Goal: Task Accomplishment & Management: Manage account settings

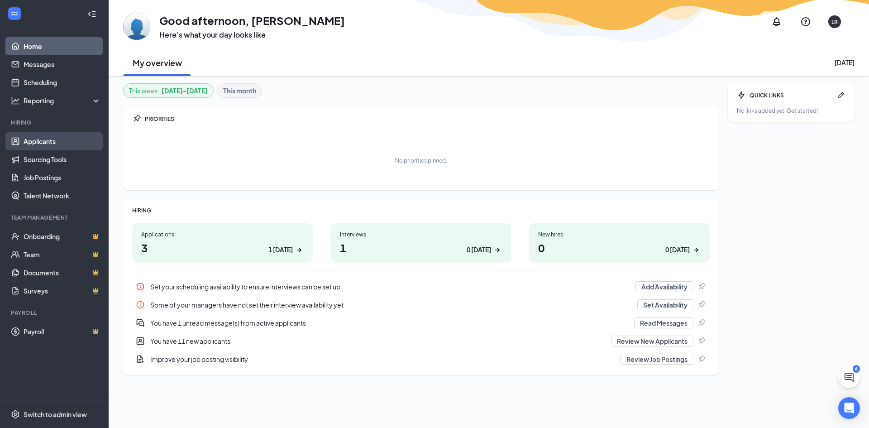
click at [73, 147] on link "Applicants" at bounding box center [62, 141] width 77 height 18
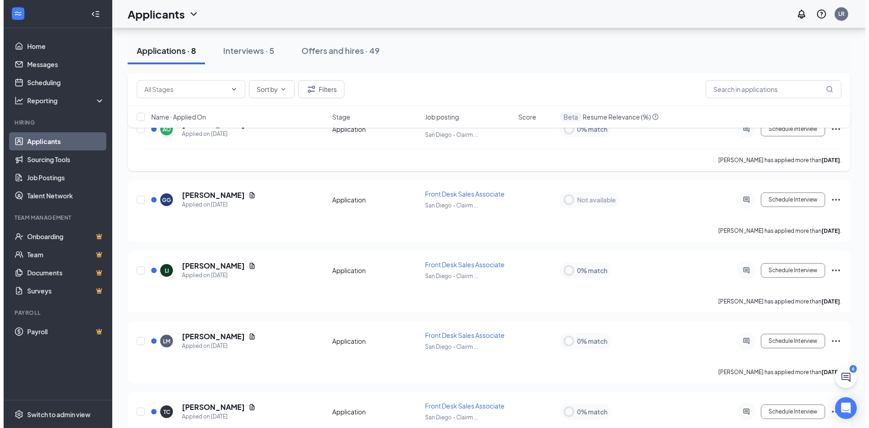
scroll to position [271, 0]
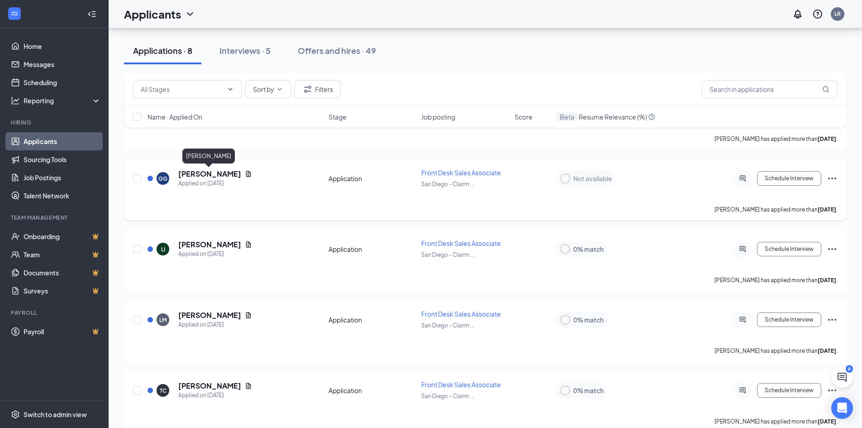
click at [209, 176] on h5 "[PERSON_NAME]" at bounding box center [209, 174] width 63 height 10
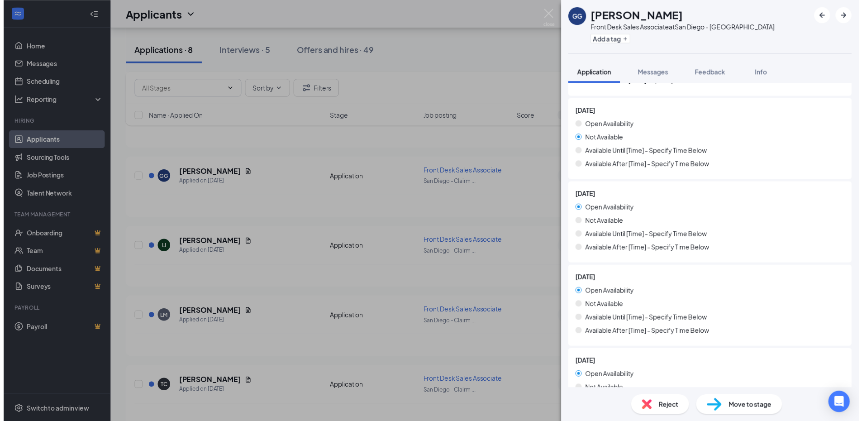
scroll to position [724, 0]
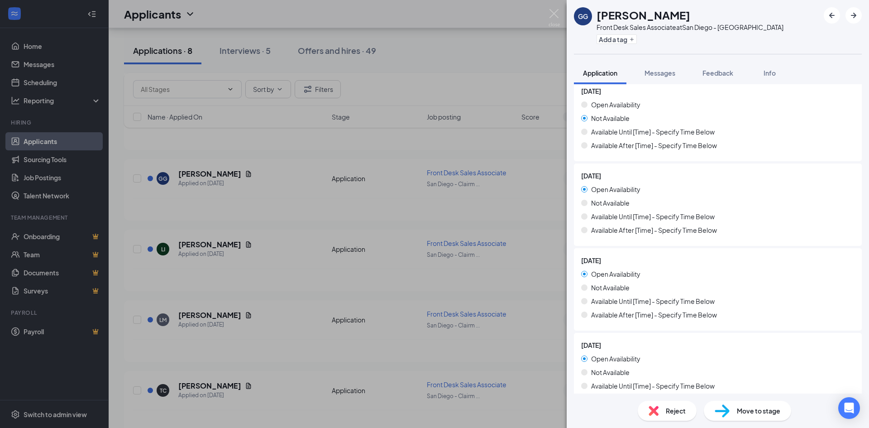
click at [250, 264] on div "GG [PERSON_NAME] Front Desk Sales Associate at [GEOGRAPHIC_DATA] - [PERSON_NAME…" at bounding box center [434, 214] width 869 height 428
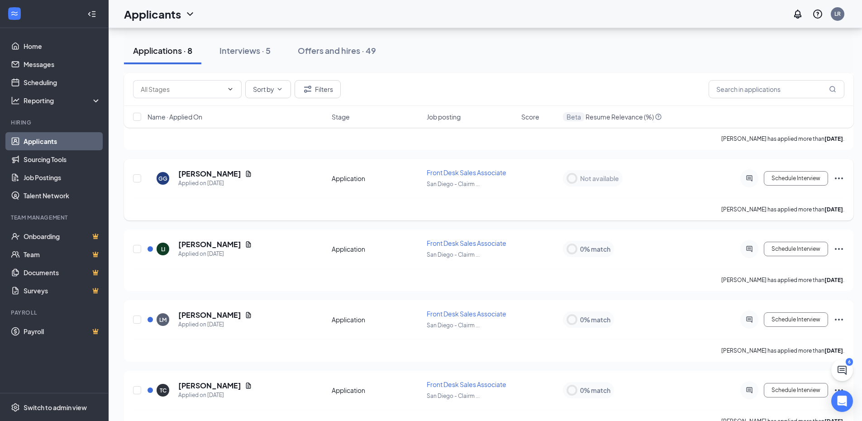
click at [844, 182] on icon "Ellipses" at bounding box center [838, 178] width 11 height 11
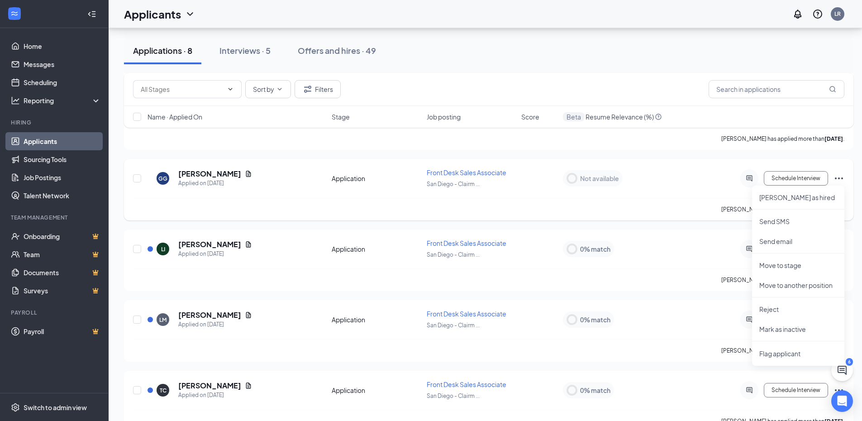
click at [844, 179] on icon "Ellipses" at bounding box center [838, 178] width 11 height 11
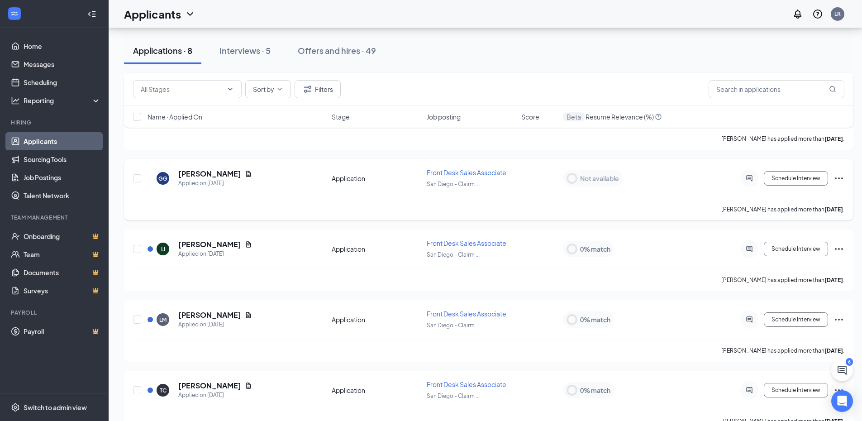
click at [842, 181] on icon "Ellipses" at bounding box center [838, 178] width 11 height 11
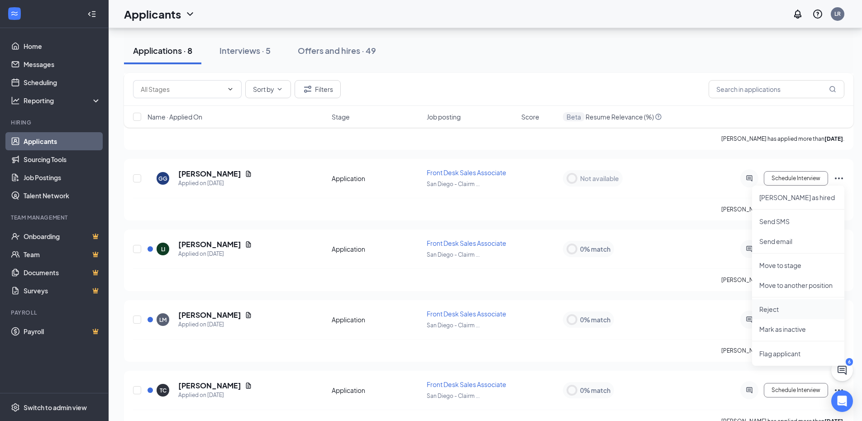
click at [780, 310] on p "Reject" at bounding box center [798, 309] width 78 height 9
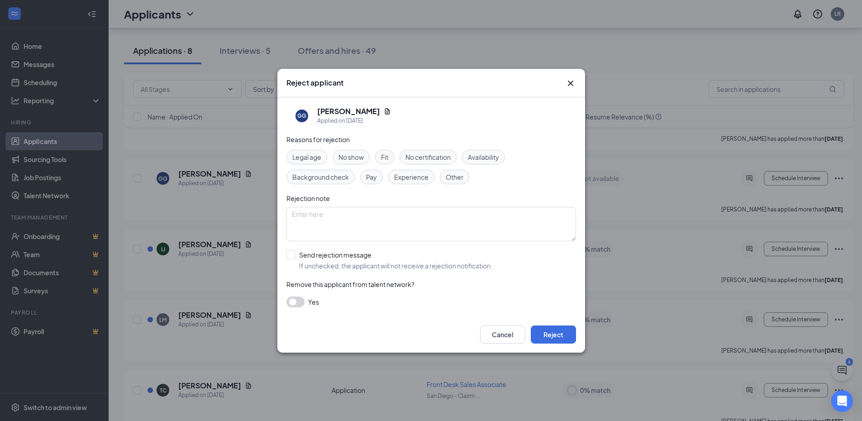
click at [489, 161] on span "Availability" at bounding box center [483, 157] width 31 height 10
click at [563, 338] on button "Reject" at bounding box center [553, 334] width 45 height 18
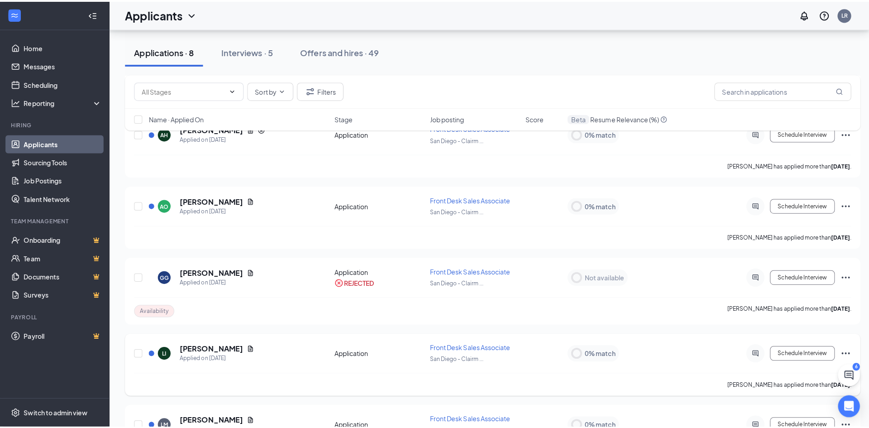
scroll to position [226, 0]
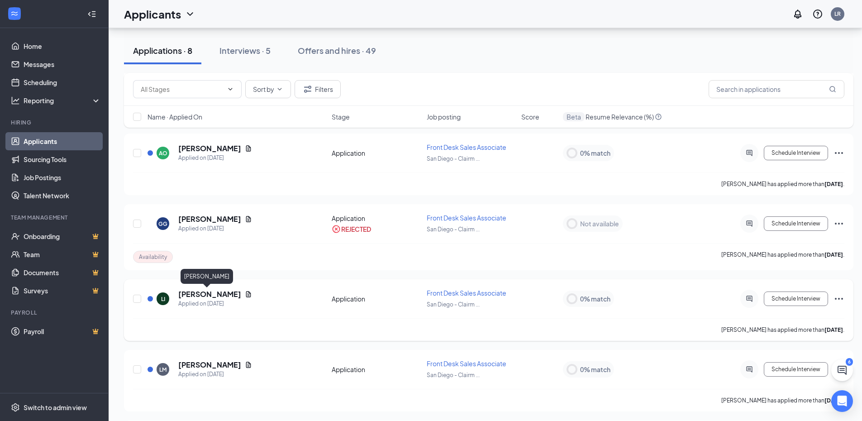
click at [207, 292] on h5 "[PERSON_NAME]" at bounding box center [209, 294] width 63 height 10
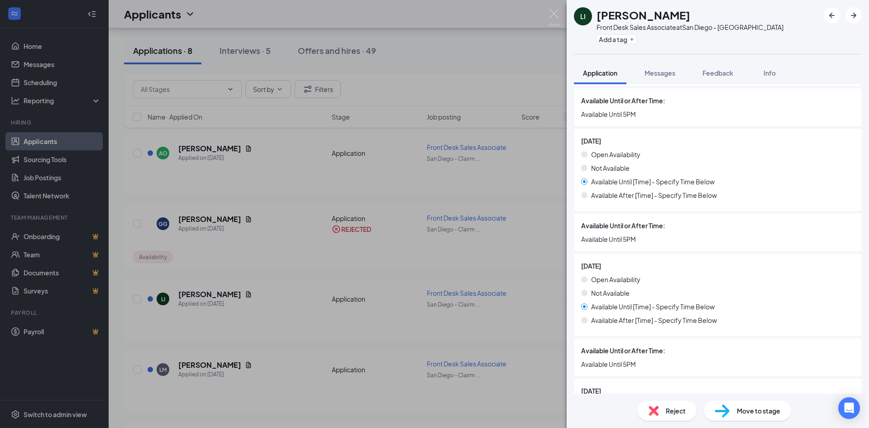
scroll to position [769, 0]
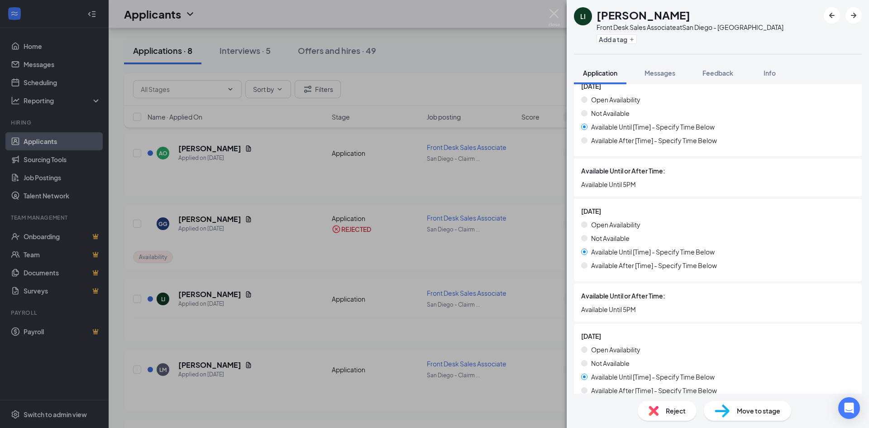
click at [652, 414] on img at bounding box center [653, 410] width 10 height 10
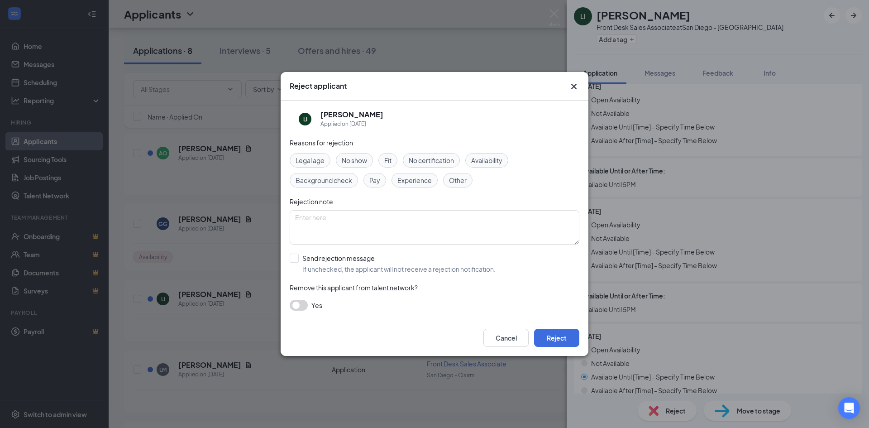
drag, startPoint x: 489, startPoint y: 160, endPoint x: 492, endPoint y: 163, distance: 4.8
click at [489, 160] on span "Availability" at bounding box center [486, 160] width 31 height 10
click at [486, 166] on div "Availability" at bounding box center [486, 160] width 43 height 14
click at [490, 159] on span "Availability" at bounding box center [486, 160] width 31 height 10
click at [559, 337] on button "Reject" at bounding box center [556, 337] width 45 height 18
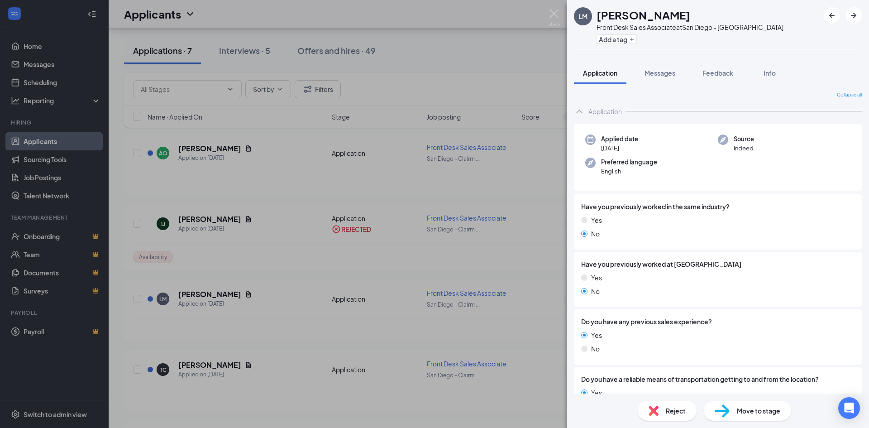
click at [508, 197] on div "[PERSON_NAME] Front Desk Sales Associate at [GEOGRAPHIC_DATA] - [PERSON_NAME] A…" at bounding box center [434, 214] width 869 height 428
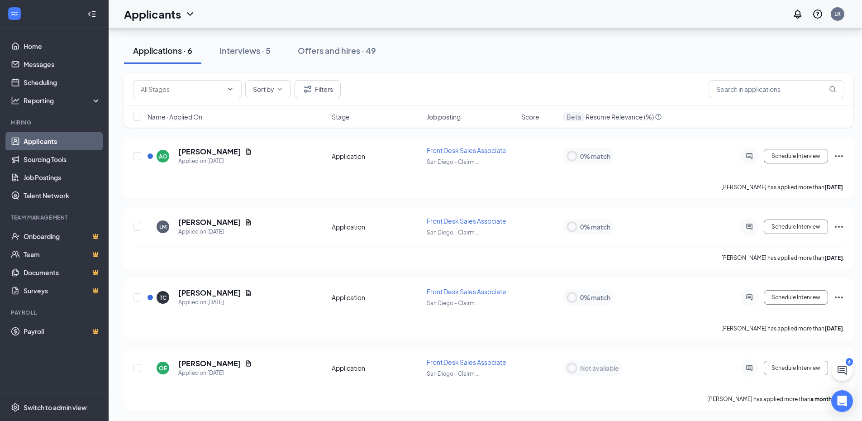
scroll to position [223, 0]
click at [219, 293] on h5 "[PERSON_NAME]" at bounding box center [209, 293] width 63 height 10
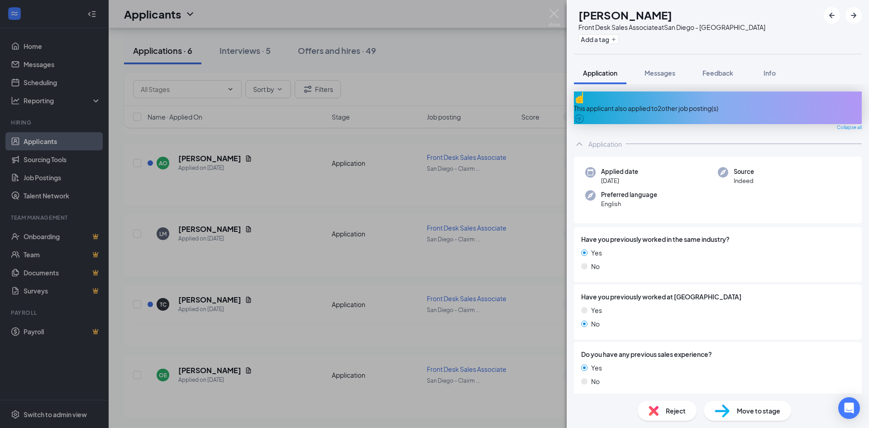
click at [242, 301] on div "TC [PERSON_NAME] Front Desk Sales Associate at [GEOGRAPHIC_DATA] - [PERSON_NAME…" at bounding box center [434, 214] width 869 height 428
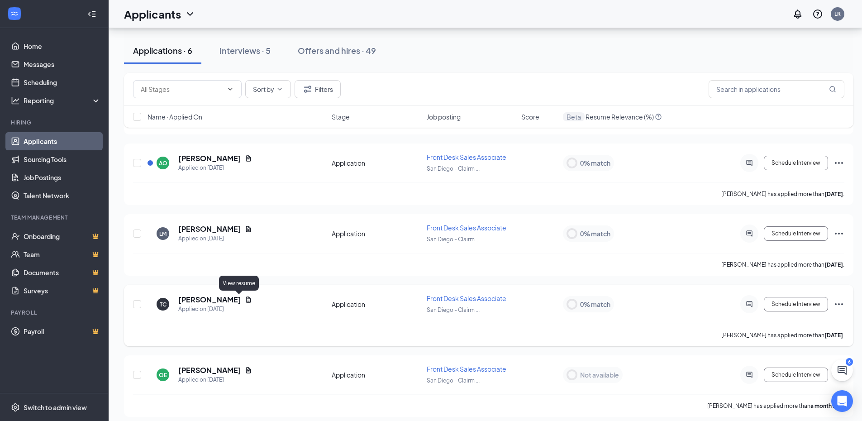
click at [245, 299] on icon "Document" at bounding box center [248, 299] width 7 height 7
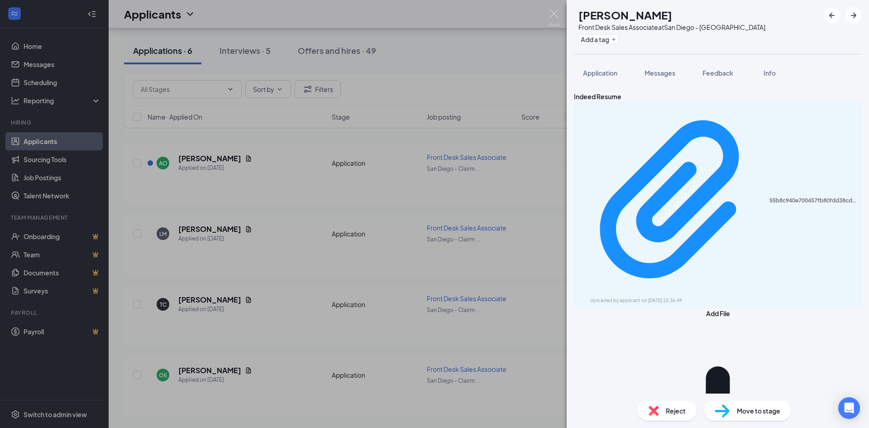
click at [736, 124] on div "55b8c940e700457fb80fdd38cd7b7655.pdf Uploaded by applicant on [DATE] 15:36:49" at bounding box center [718, 204] width 288 height 207
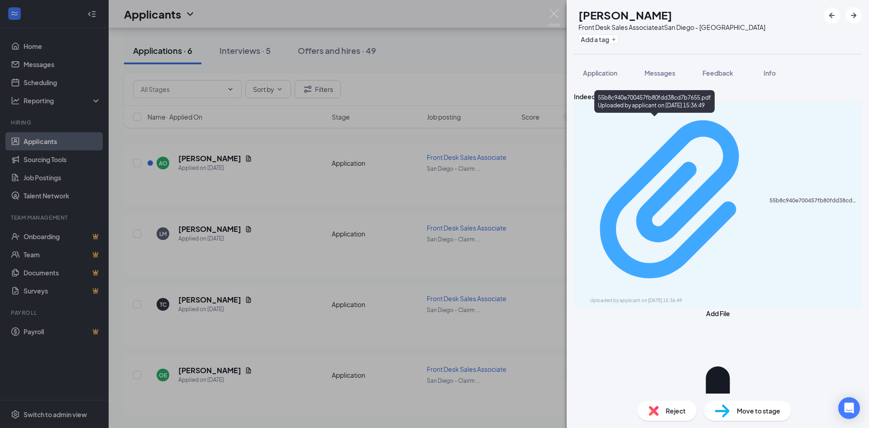
click at [727, 126] on div "55b8c940e700457fb80fdd38cd7b7655.pdf Uploaded by applicant on [DATE] 15:36:49" at bounding box center [717, 204] width 277 height 199
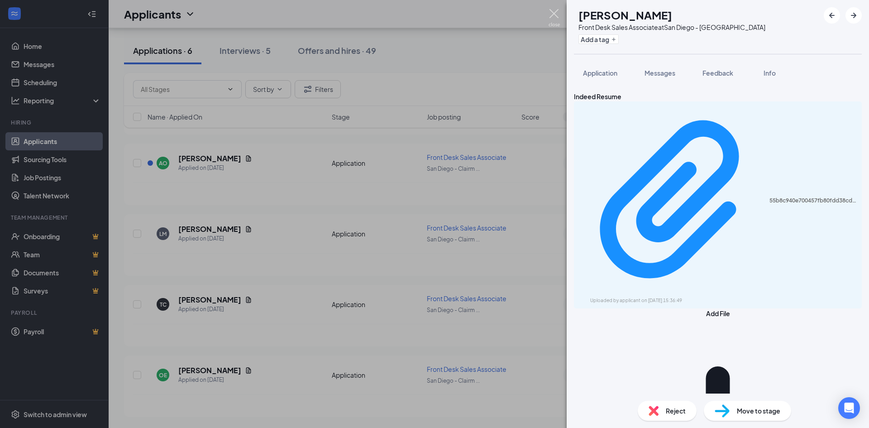
click at [550, 19] on img at bounding box center [553, 18] width 11 height 18
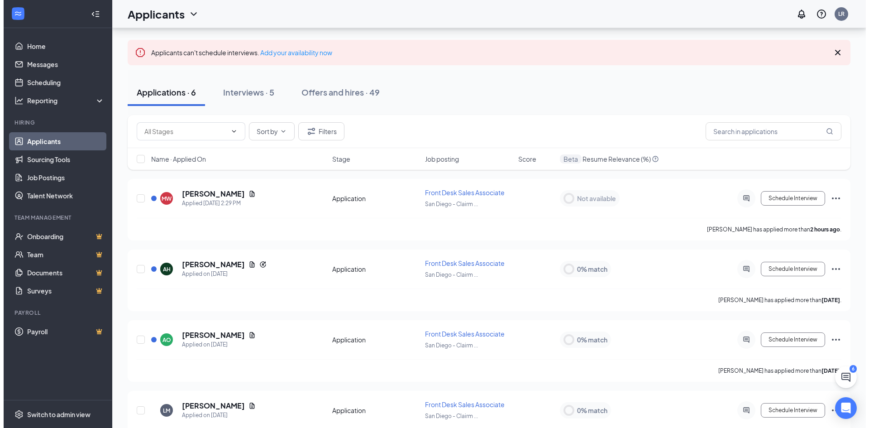
scroll to position [35, 0]
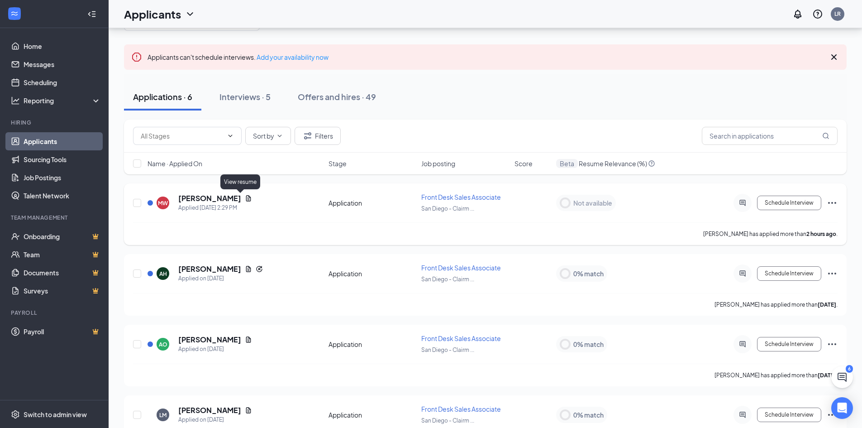
click at [246, 198] on icon "Document" at bounding box center [248, 198] width 5 height 6
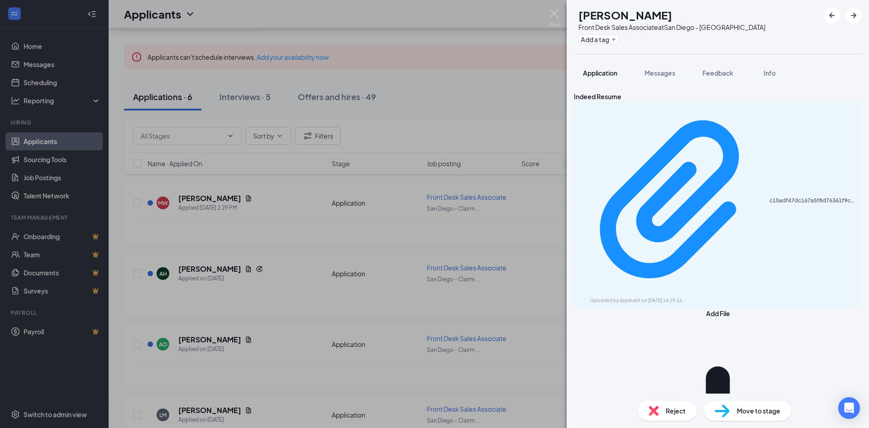
click at [599, 71] on span "Application" at bounding box center [600, 73] width 34 height 8
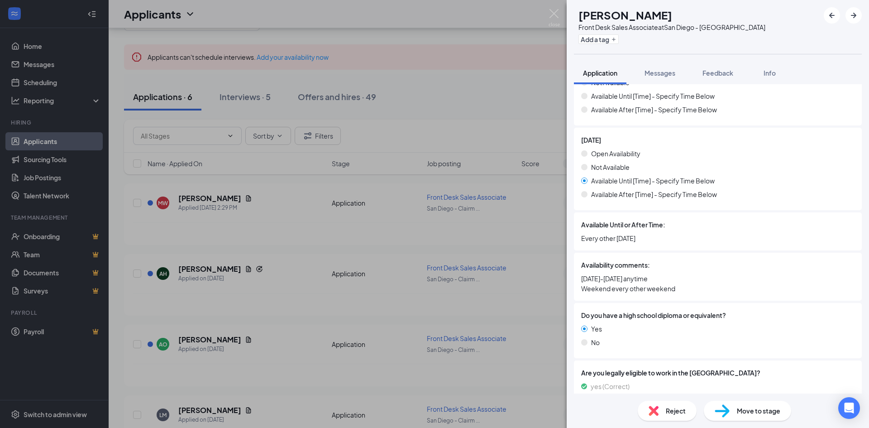
scroll to position [951, 0]
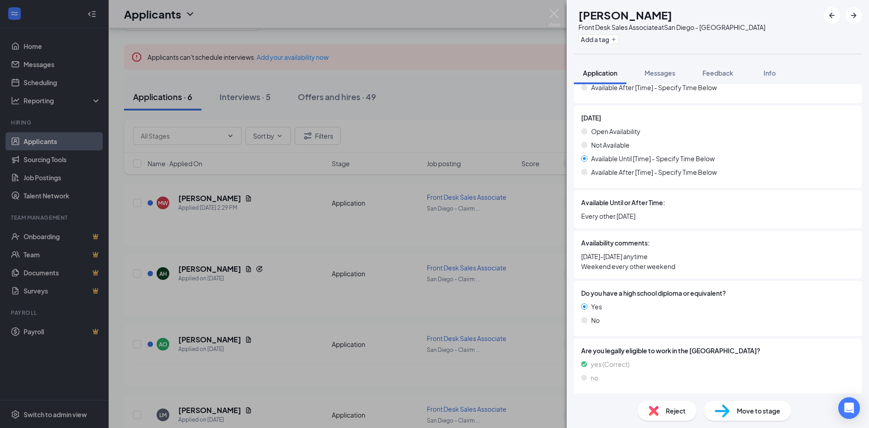
drag, startPoint x: 285, startPoint y: 222, endPoint x: 294, endPoint y: 244, distance: 24.1
click at [284, 223] on div "[PERSON_NAME] Front Desk Sales Associate at [GEOGRAPHIC_DATA] - [PERSON_NAME] A…" at bounding box center [434, 214] width 869 height 428
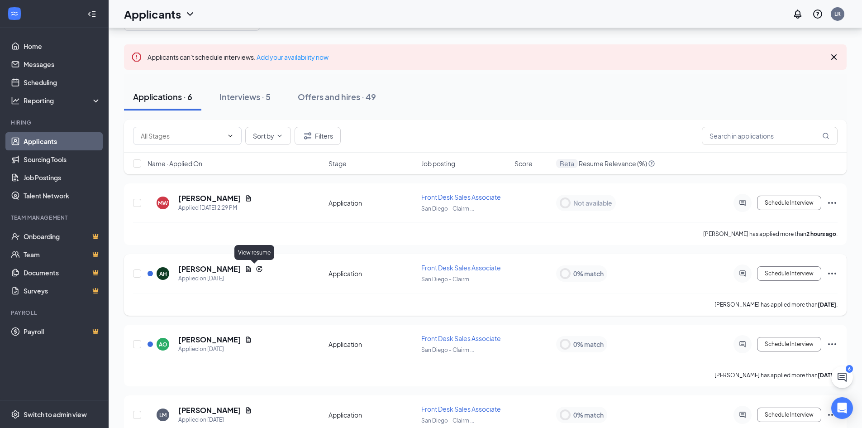
click at [252, 269] on icon "Document" at bounding box center [248, 268] width 7 height 7
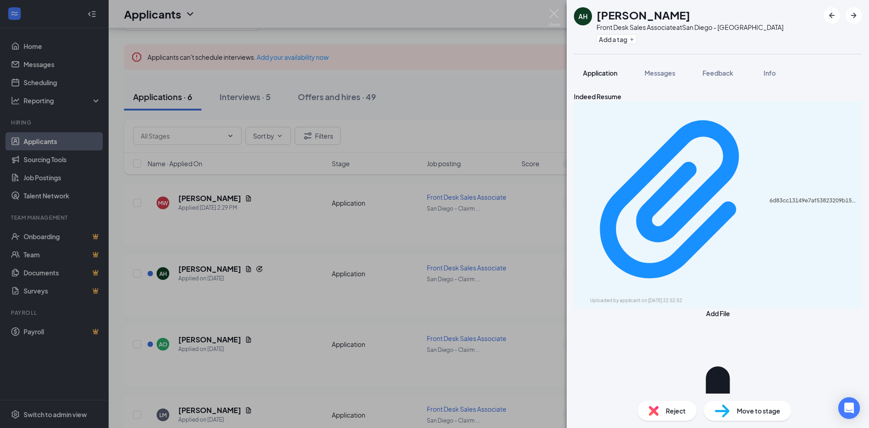
click at [602, 83] on button "Application" at bounding box center [600, 73] width 52 height 23
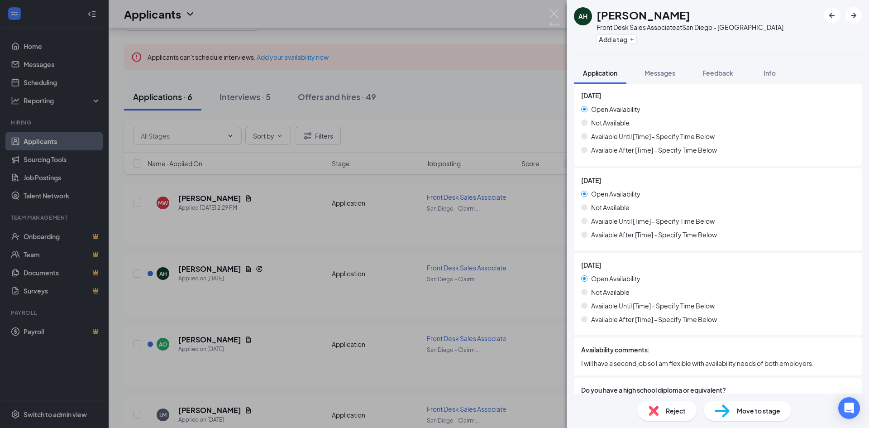
scroll to position [795, 0]
click at [214, 305] on div "AH [PERSON_NAME] Front Desk Sales Associate at [GEOGRAPHIC_DATA] - [PERSON_NAME…" at bounding box center [434, 214] width 869 height 428
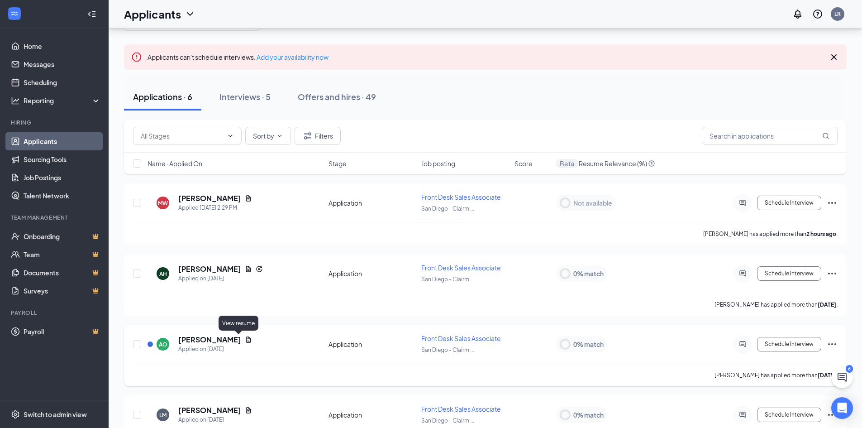
click at [245, 340] on icon "Document" at bounding box center [248, 339] width 7 height 7
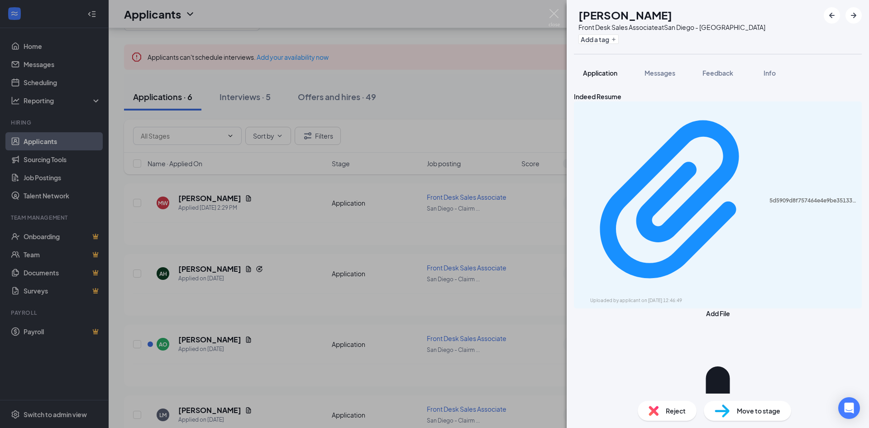
click at [609, 73] on span "Application" at bounding box center [600, 73] width 34 height 8
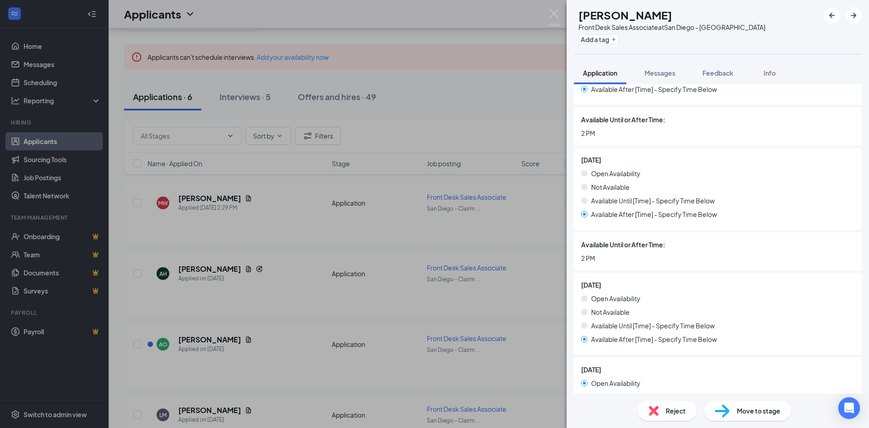
scroll to position [769, 0]
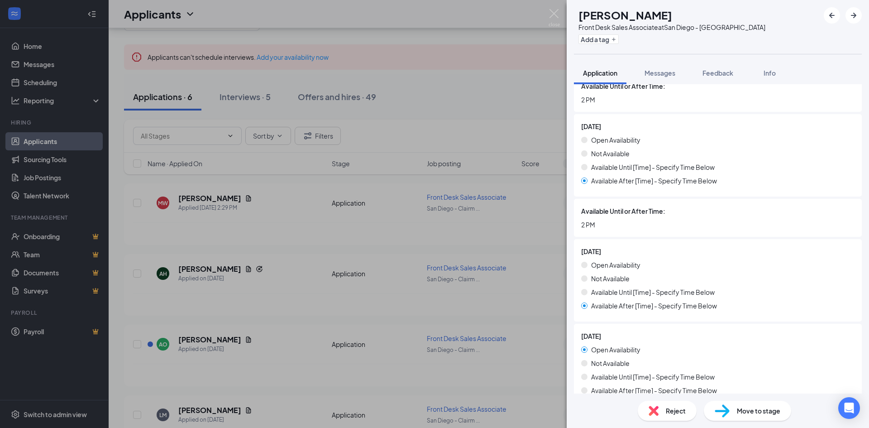
click at [658, 412] on img at bounding box center [653, 410] width 10 height 10
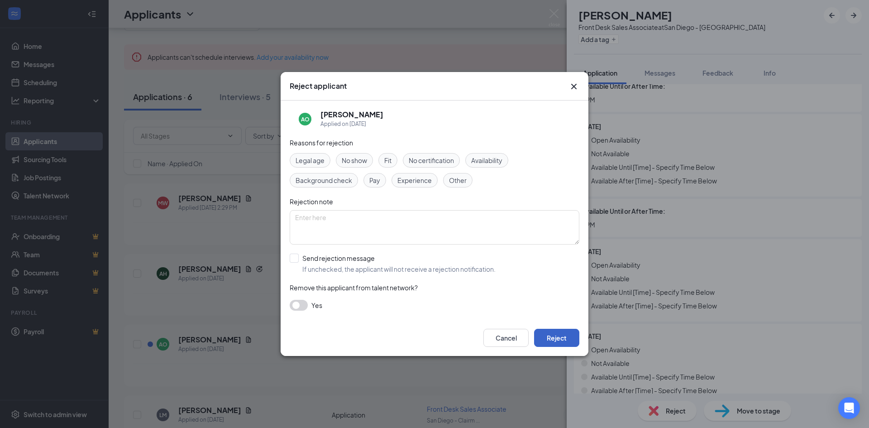
click at [542, 338] on button "Reject" at bounding box center [556, 337] width 45 height 18
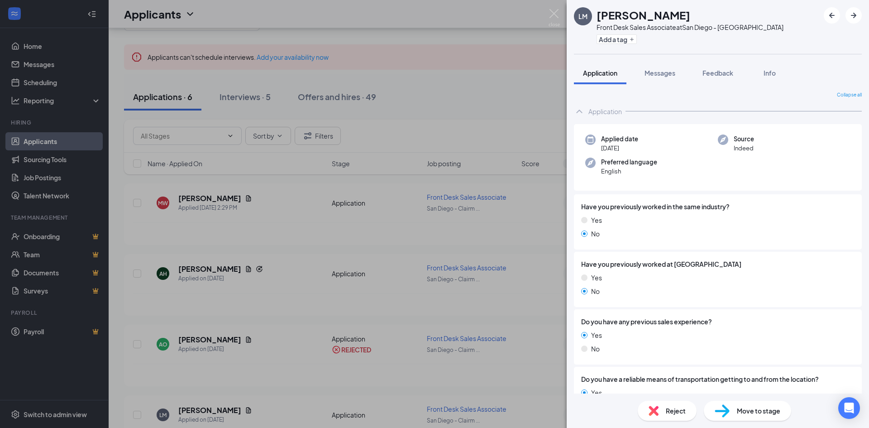
click at [236, 322] on div "[PERSON_NAME] Front Desk Sales Associate at [GEOGRAPHIC_DATA] - [PERSON_NAME] A…" at bounding box center [434, 214] width 869 height 428
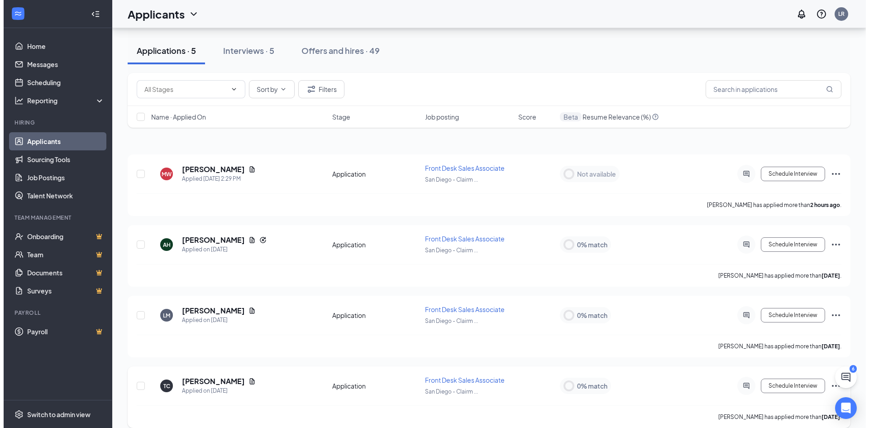
scroll to position [126, 0]
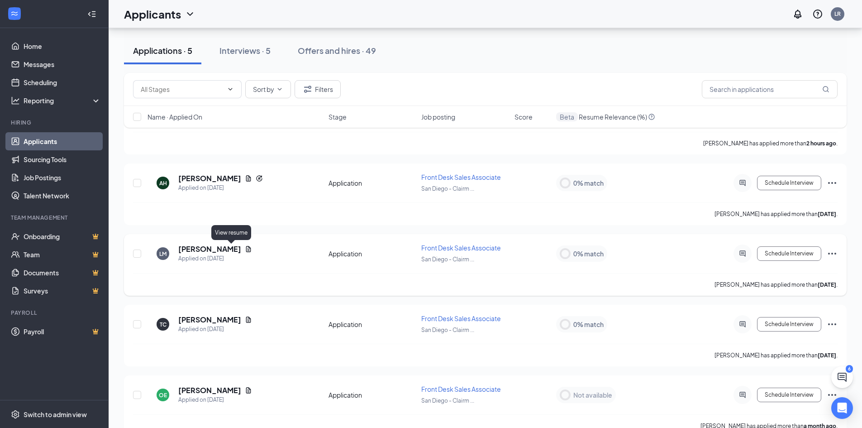
click at [246, 249] on icon "Document" at bounding box center [248, 249] width 5 height 6
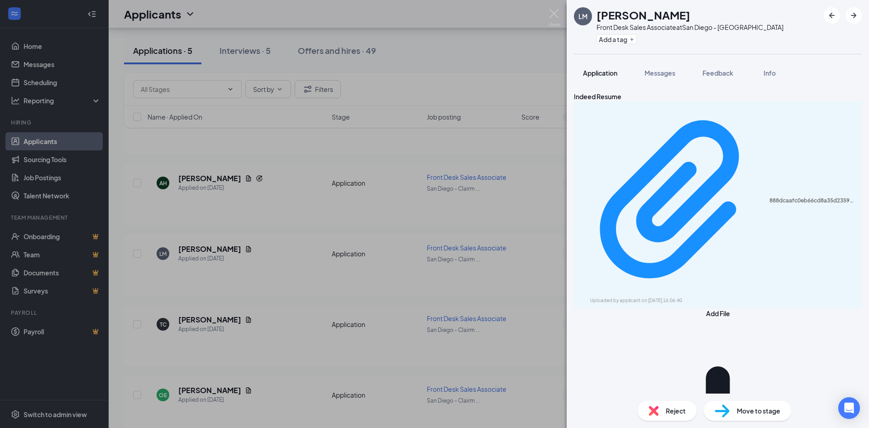
click at [601, 66] on button "Application" at bounding box center [600, 73] width 52 height 23
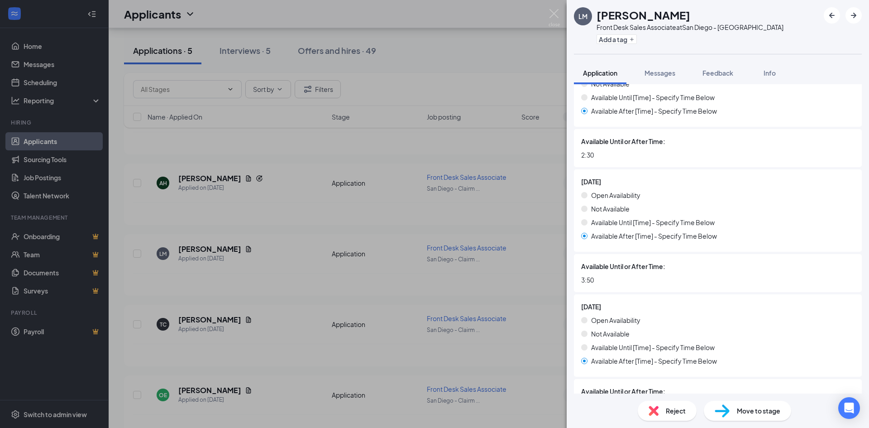
scroll to position [679, 0]
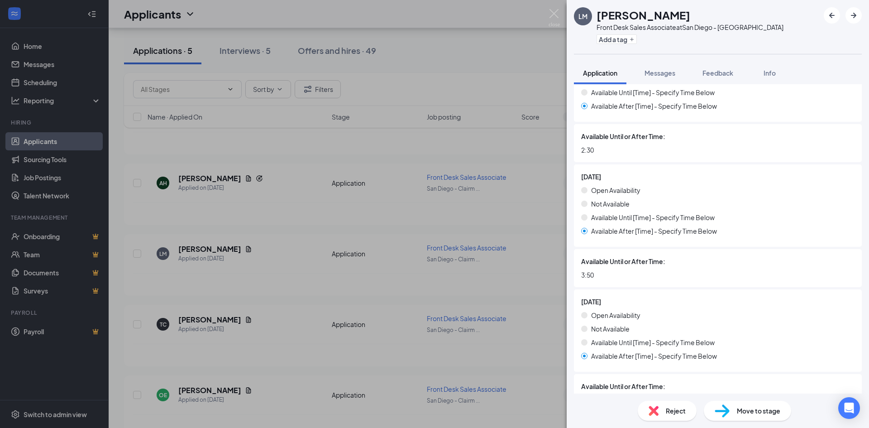
click at [671, 414] on span "Reject" at bounding box center [676, 410] width 20 height 10
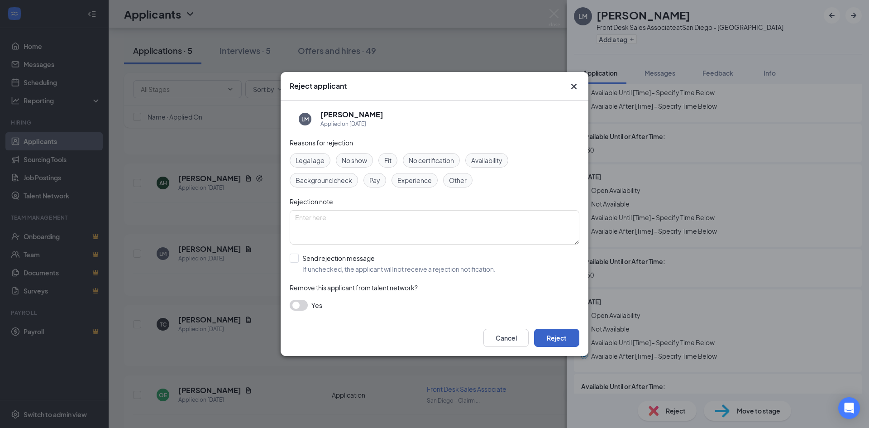
click at [551, 334] on button "Reject" at bounding box center [556, 337] width 45 height 18
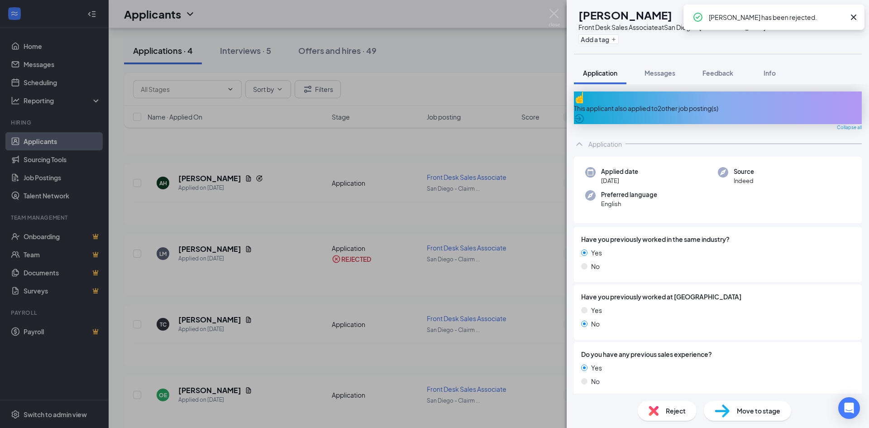
click at [322, 340] on div "TC [PERSON_NAME] Front Desk Sales Associate at [GEOGRAPHIC_DATA] - [PERSON_NAME…" at bounding box center [434, 214] width 869 height 428
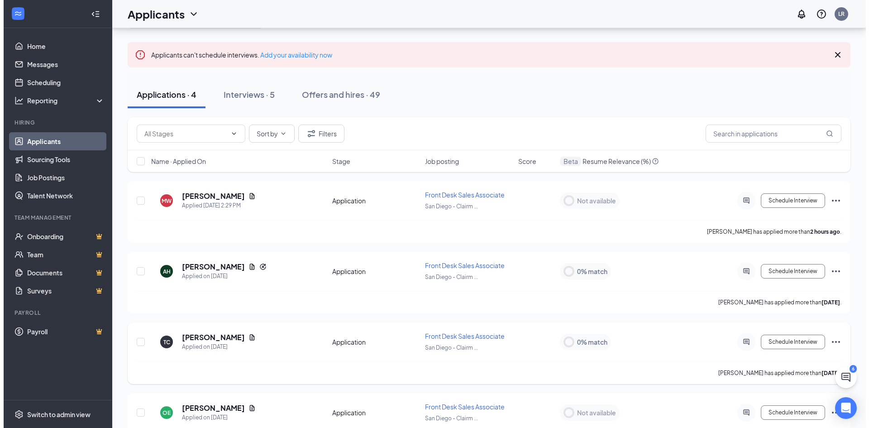
scroll to position [75, 0]
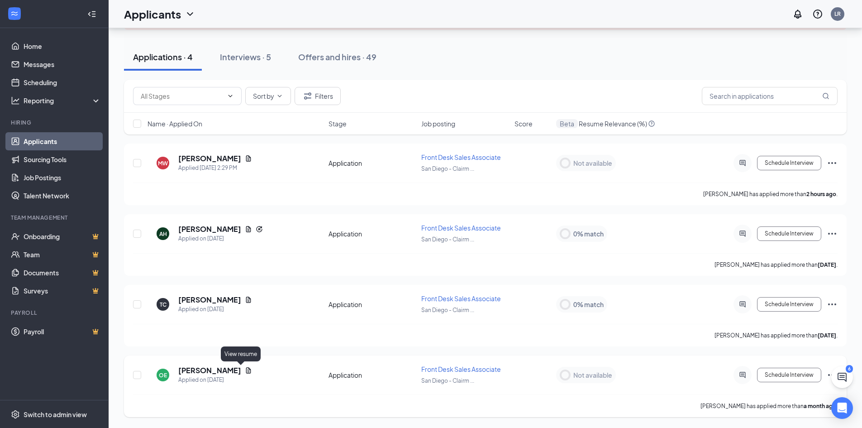
click at [246, 367] on icon "Document" at bounding box center [248, 370] width 5 height 6
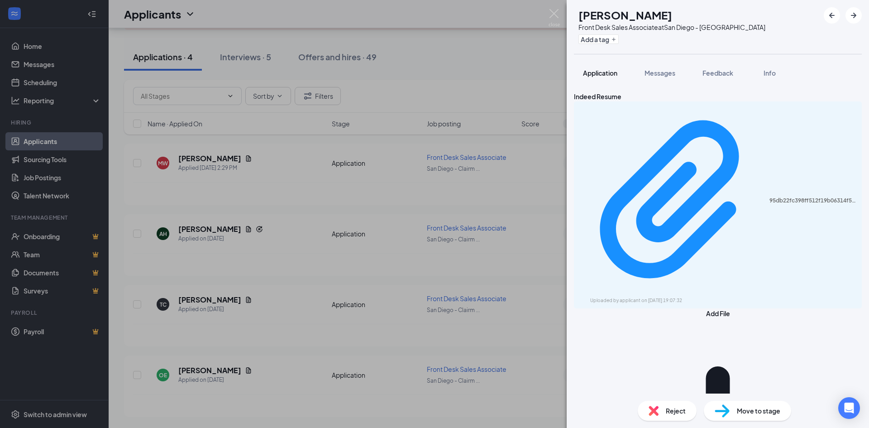
click at [597, 74] on span "Application" at bounding box center [600, 73] width 34 height 8
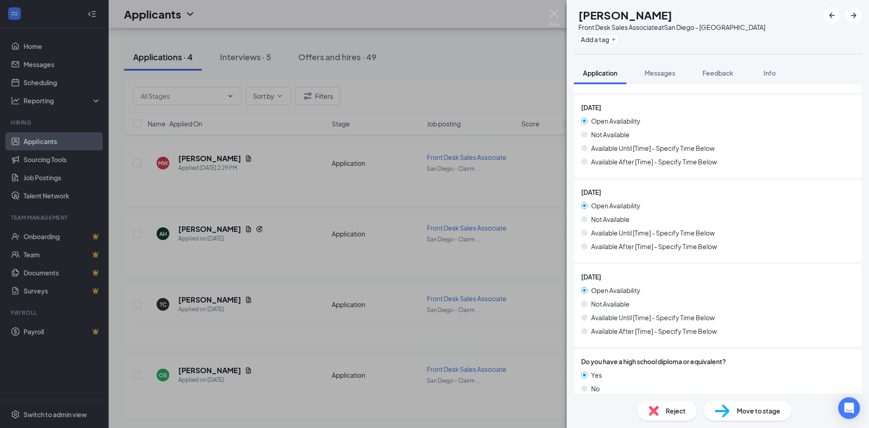
scroll to position [730, 0]
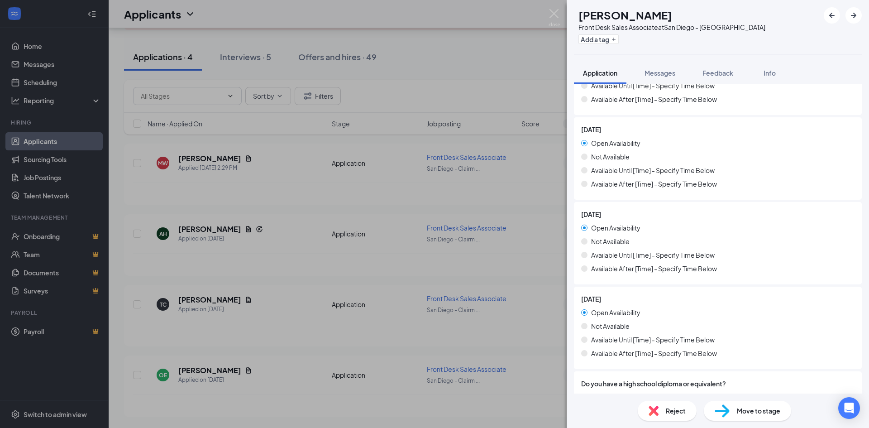
click at [243, 157] on div "OE [PERSON_NAME] Front Desk Sales Associate at [GEOGRAPHIC_DATA] - [PERSON_NAME…" at bounding box center [434, 214] width 869 height 428
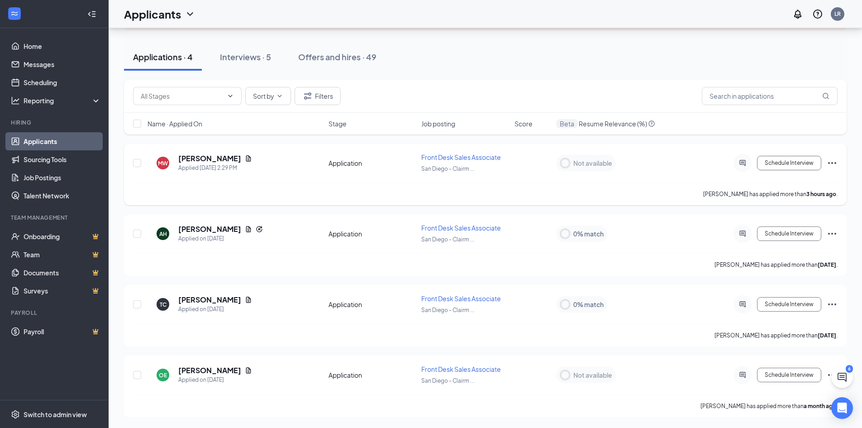
click at [235, 161] on div "[PERSON_NAME]" at bounding box center [215, 158] width 74 height 10
click at [245, 159] on icon "Document" at bounding box center [248, 158] width 7 height 7
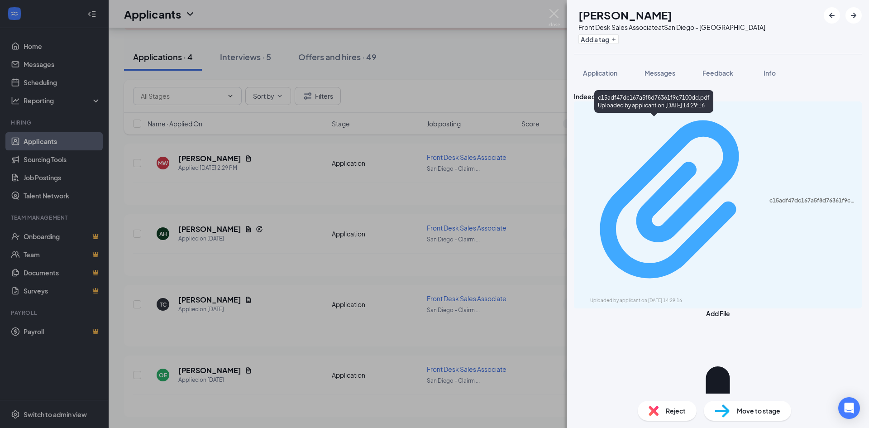
click at [769, 197] on div "c15adf47dc167a5f8d76361f9c7100dd.pdf" at bounding box center [812, 200] width 87 height 7
